Goal: Communication & Community: Answer question/provide support

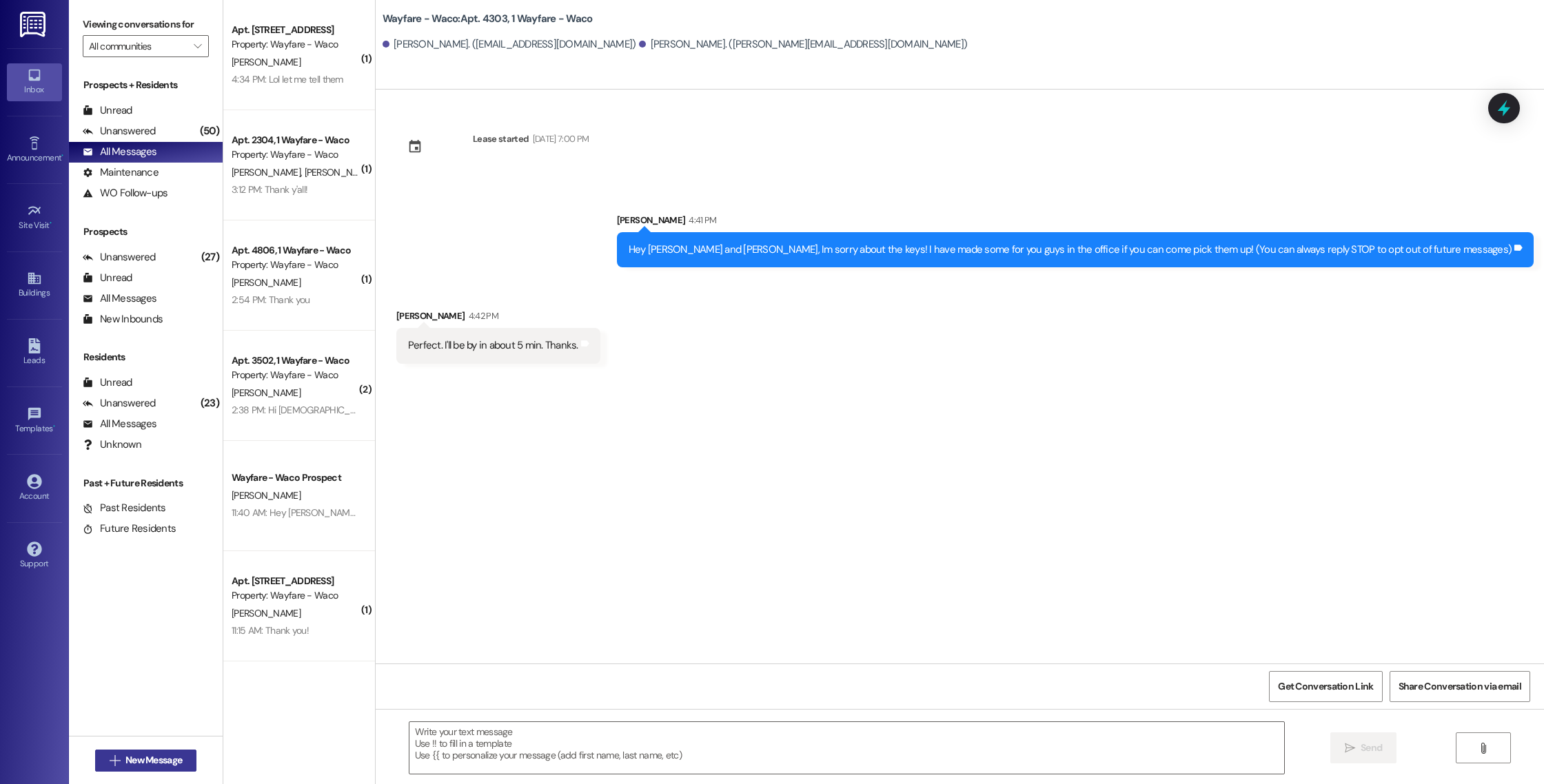
click at [135, 754] on span "New Message" at bounding box center [154, 760] width 57 height 14
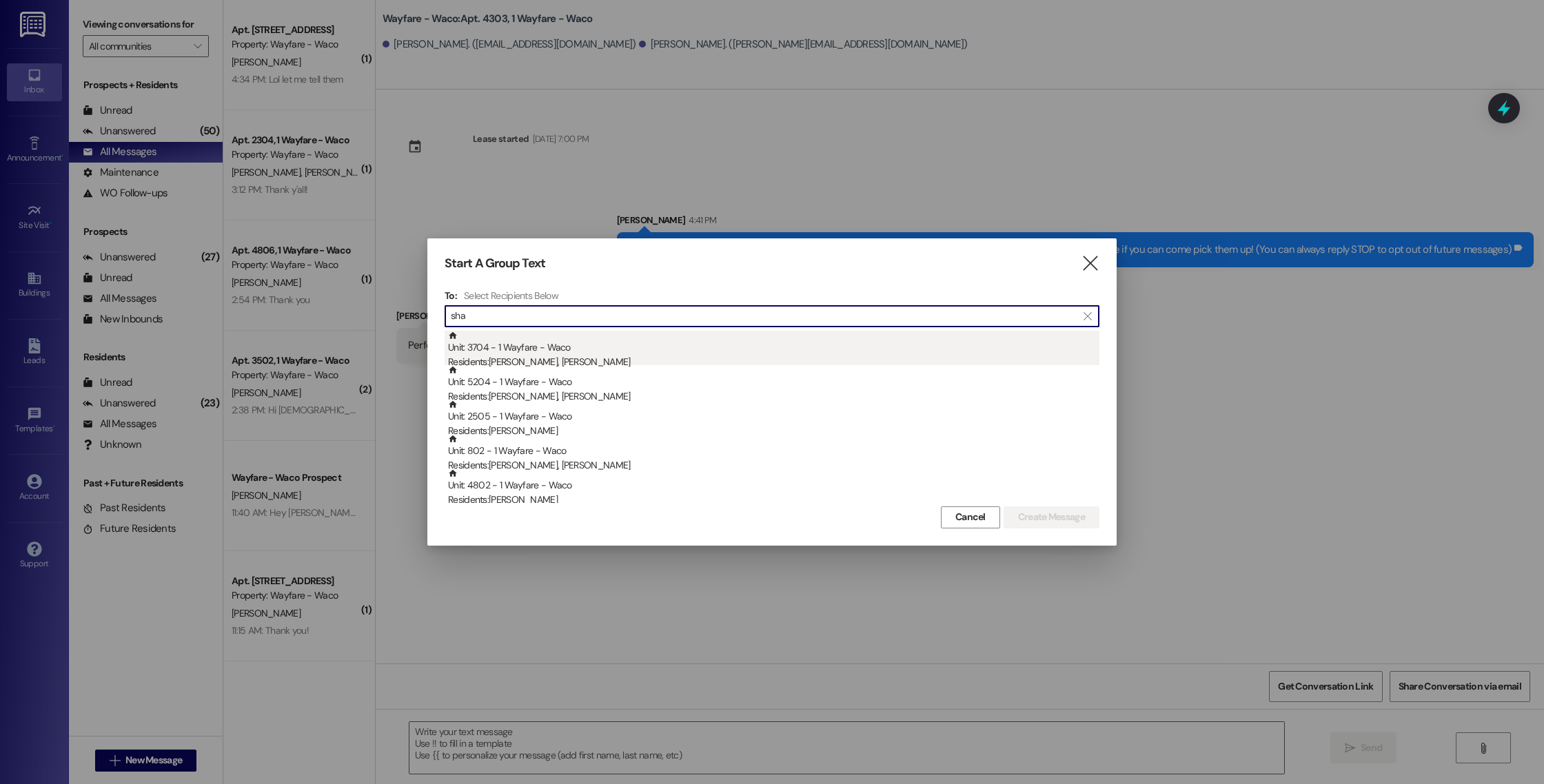
type input "sha"
click at [739, 356] on div "Residents: [PERSON_NAME], [PERSON_NAME]" at bounding box center [773, 361] width 651 height 14
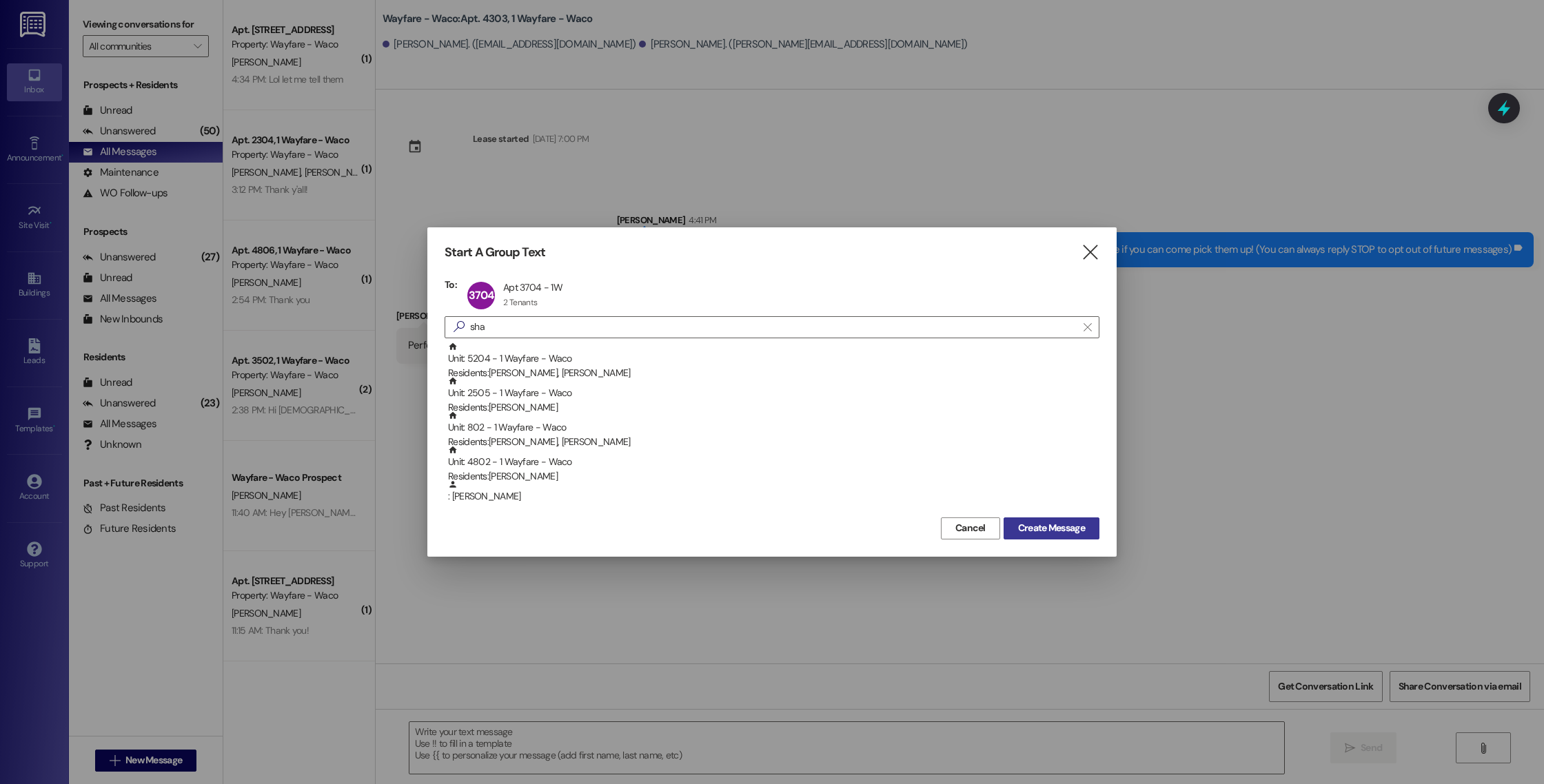
click at [1022, 534] on span "Create Message" at bounding box center [1051, 528] width 67 height 14
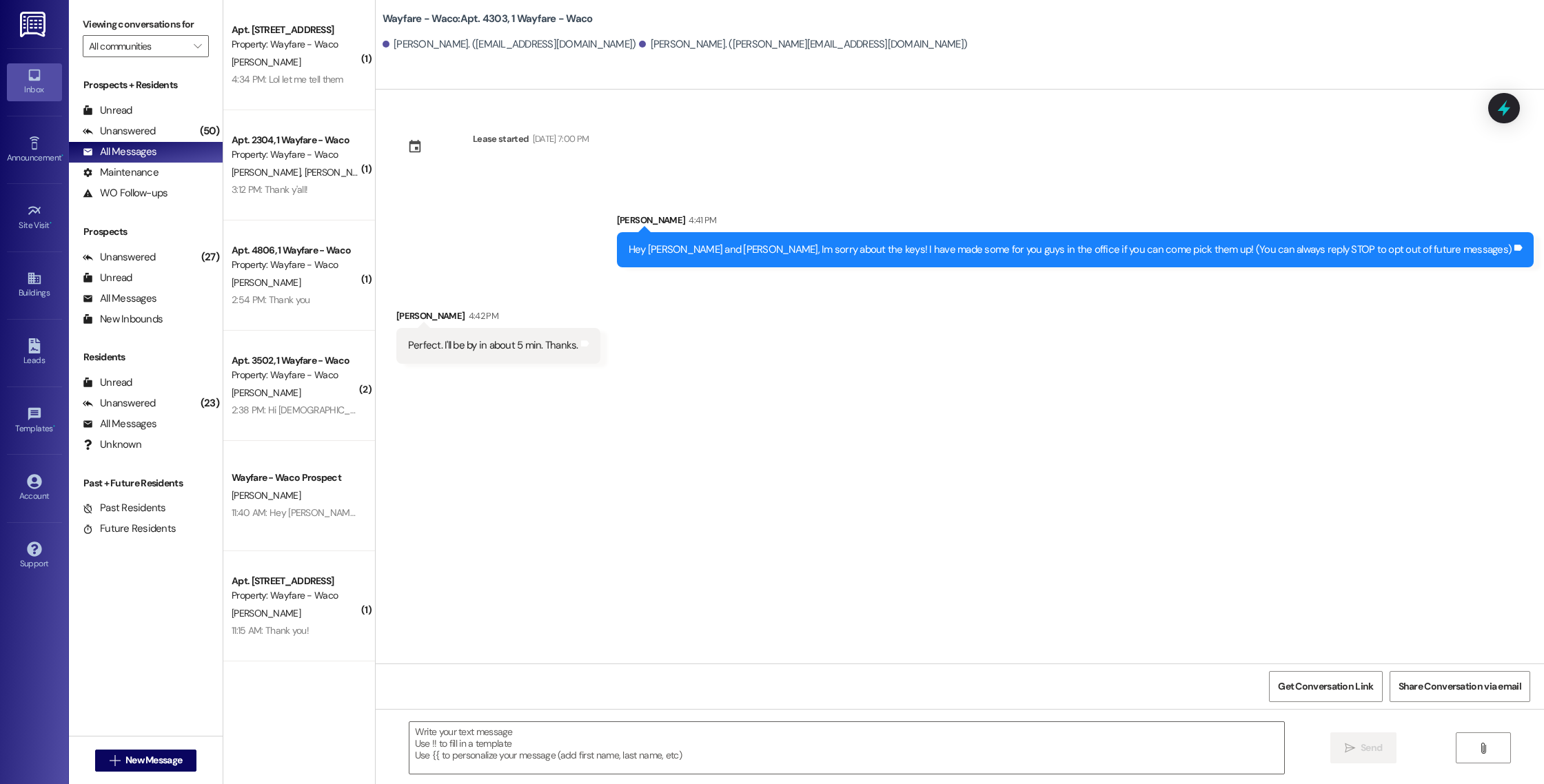
scroll to position [896, 0]
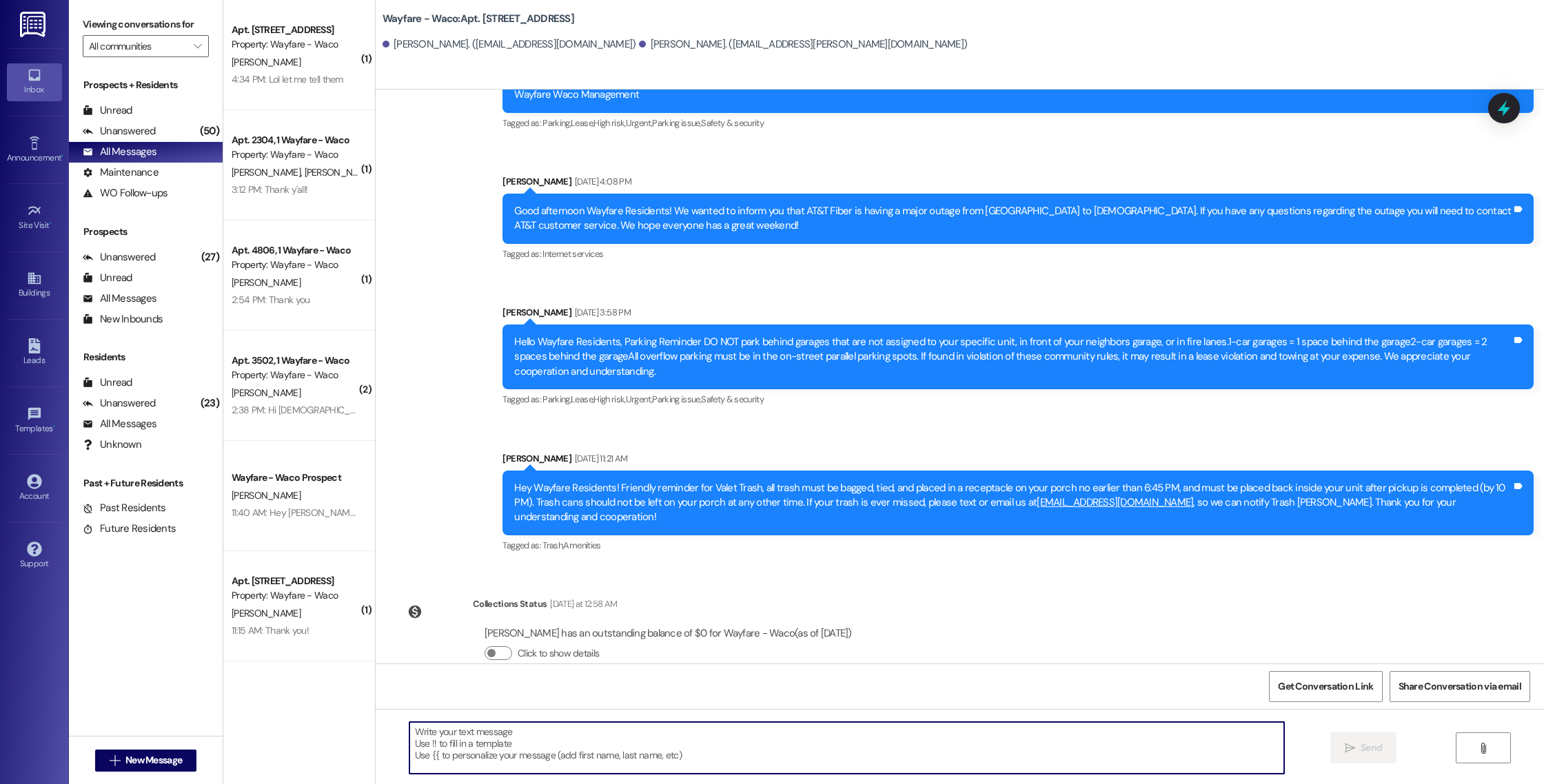
click at [593, 746] on textarea at bounding box center [846, 748] width 875 height 52
click at [561, 735] on textarea "Hey guys, I just sent over the animal adendum" at bounding box center [846, 748] width 875 height 52
click at [603, 735] on textarea "Hey guys, I just sent over the animal addendum" at bounding box center [846, 748] width 875 height 52
drag, startPoint x: 596, startPoint y: 732, endPoint x: 651, endPoint y: 732, distance: 55.0
click at [652, 732] on textarea "Hey guys, I just sent over the animal addendum to yalls email. Please get this …" at bounding box center [846, 748] width 875 height 52
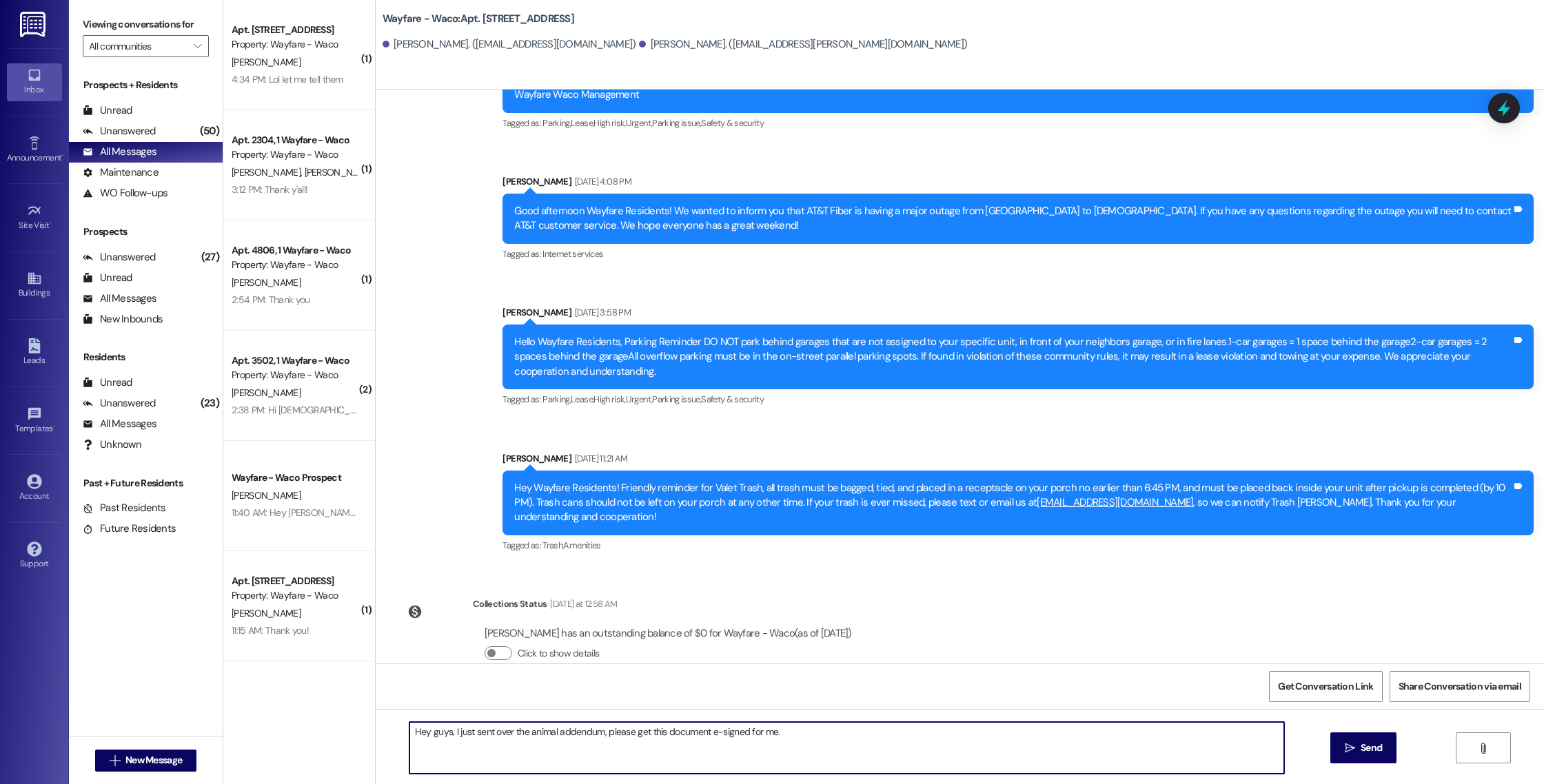
click at [770, 731] on textarea "Hey guys, I just sent over the animal addendum, please get this document e-sign…" at bounding box center [846, 748] width 875 height 52
type textarea "Hey guys, I just sent over the animal addendum, please get this document e-sign…"
click at [1374, 750] on span "Send" at bounding box center [1372, 747] width 22 height 14
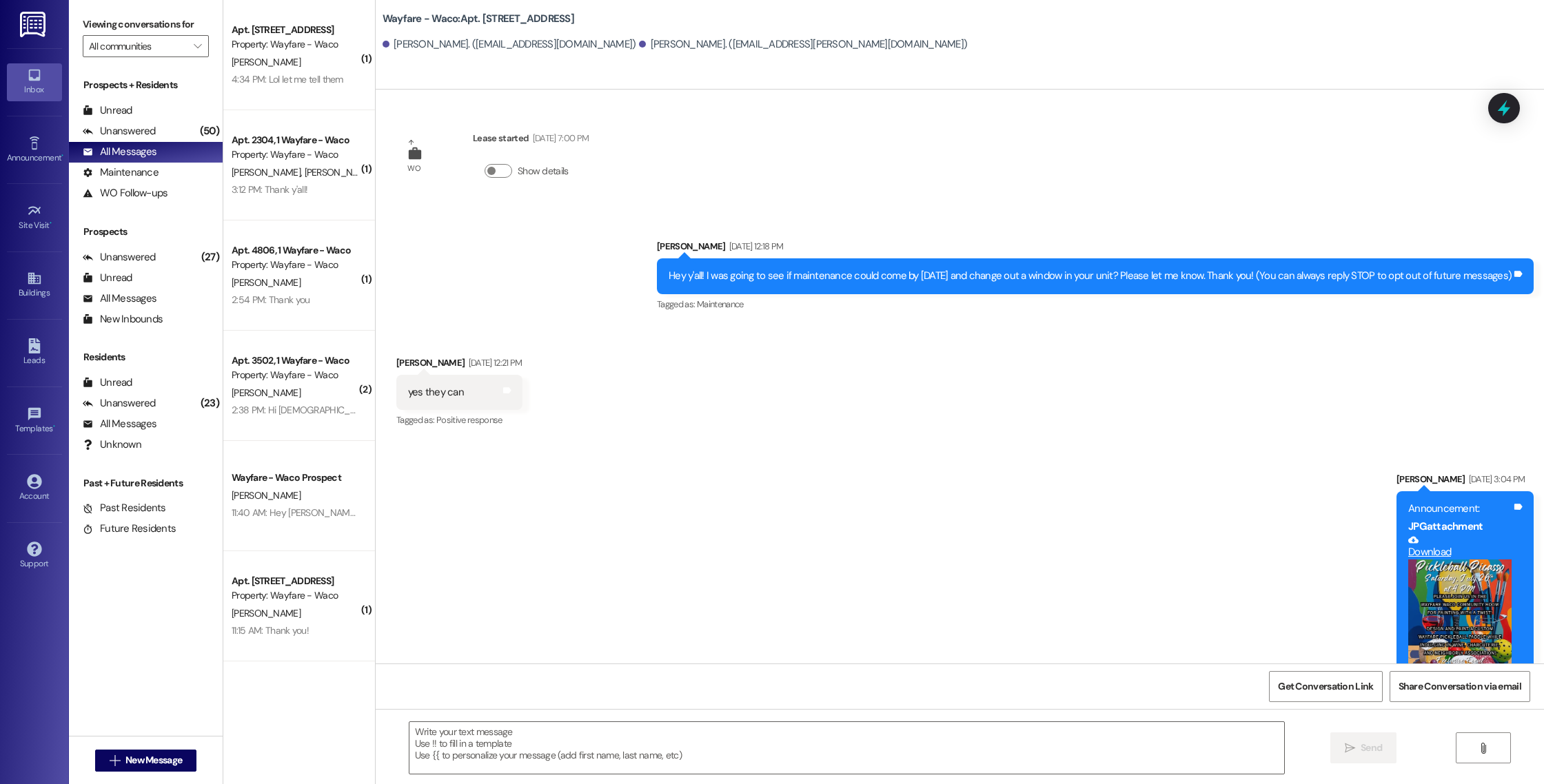
scroll to position [0, 0]
